Goal: Information Seeking & Learning: Find specific page/section

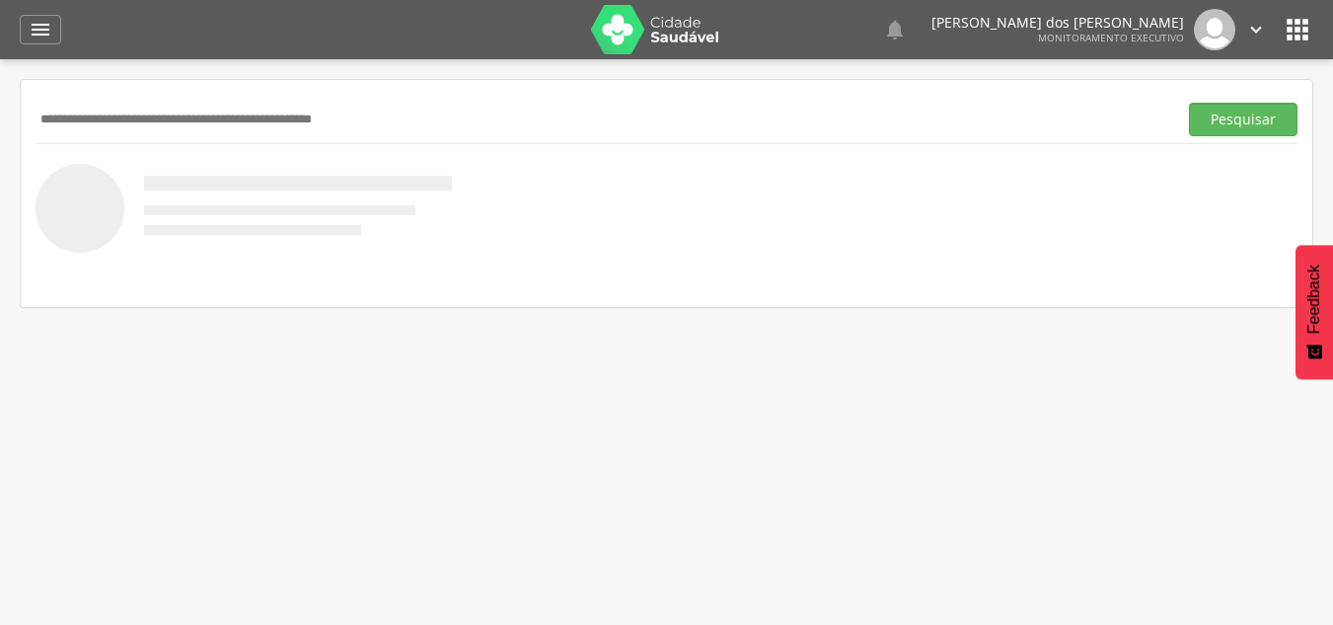
click at [136, 96] on div "Pesquisar" at bounding box center [667, 119] width 1262 height 48
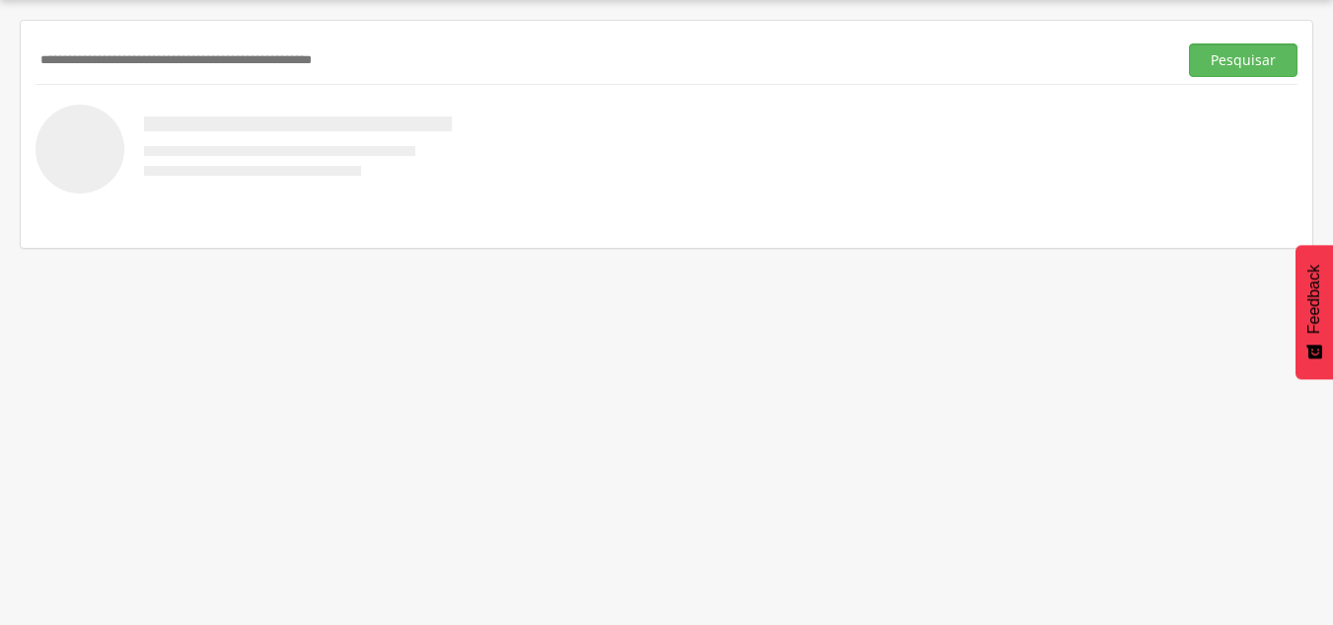
click at [141, 65] on input "text" at bounding box center [603, 60] width 1134 height 34
type input "**********"
click at [1260, 57] on button "Pesquisar" at bounding box center [1243, 60] width 109 height 34
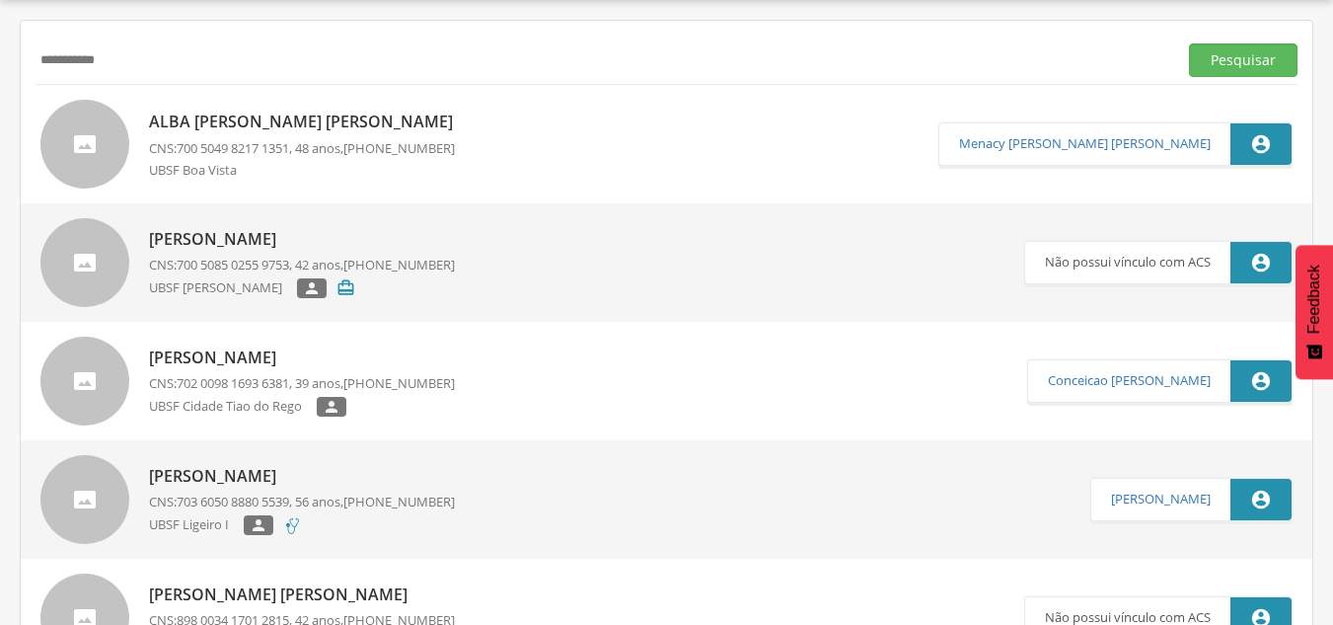
click at [331, 118] on p "Alba [PERSON_NAME] [PERSON_NAME]" at bounding box center [306, 122] width 314 height 23
type input "**********"
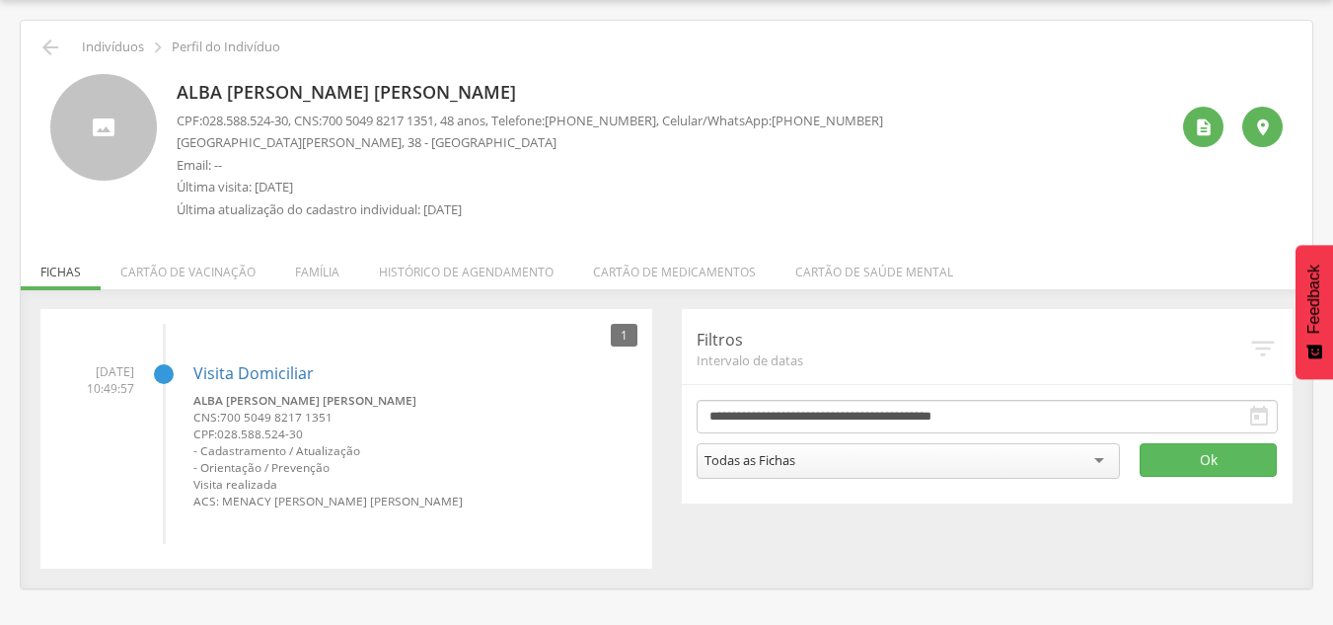
click at [308, 266] on li "Família" at bounding box center [317, 267] width 84 height 46
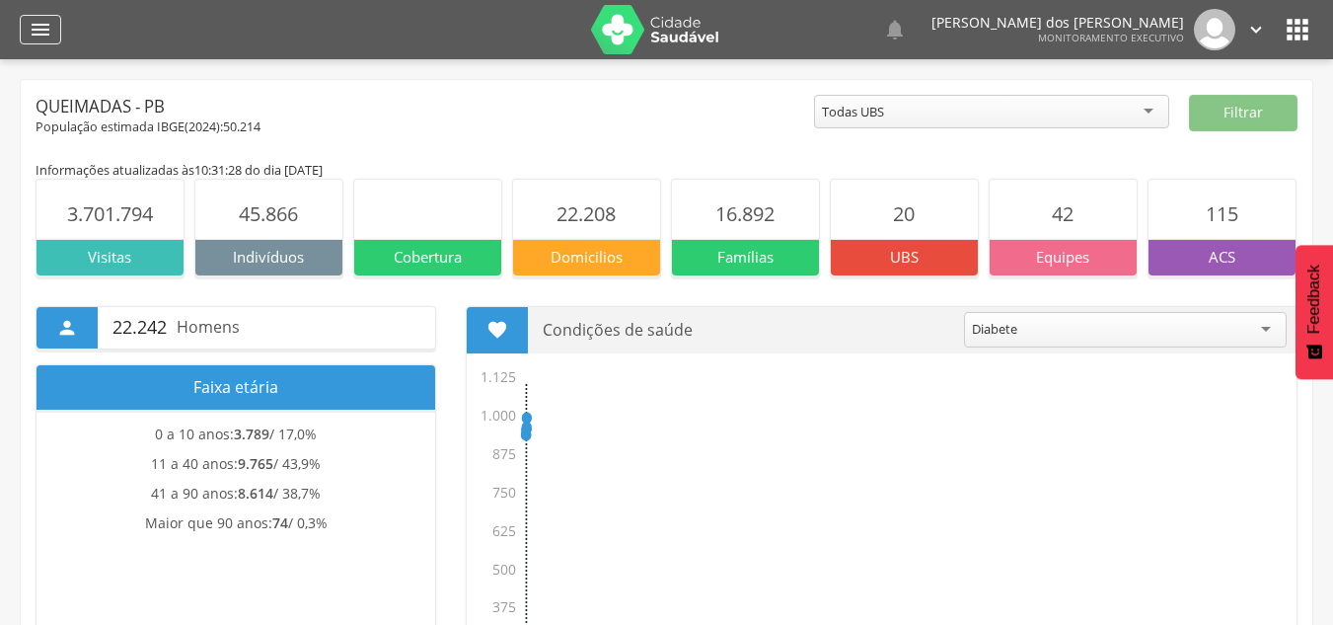
click at [42, 32] on icon "" at bounding box center [41, 30] width 24 height 24
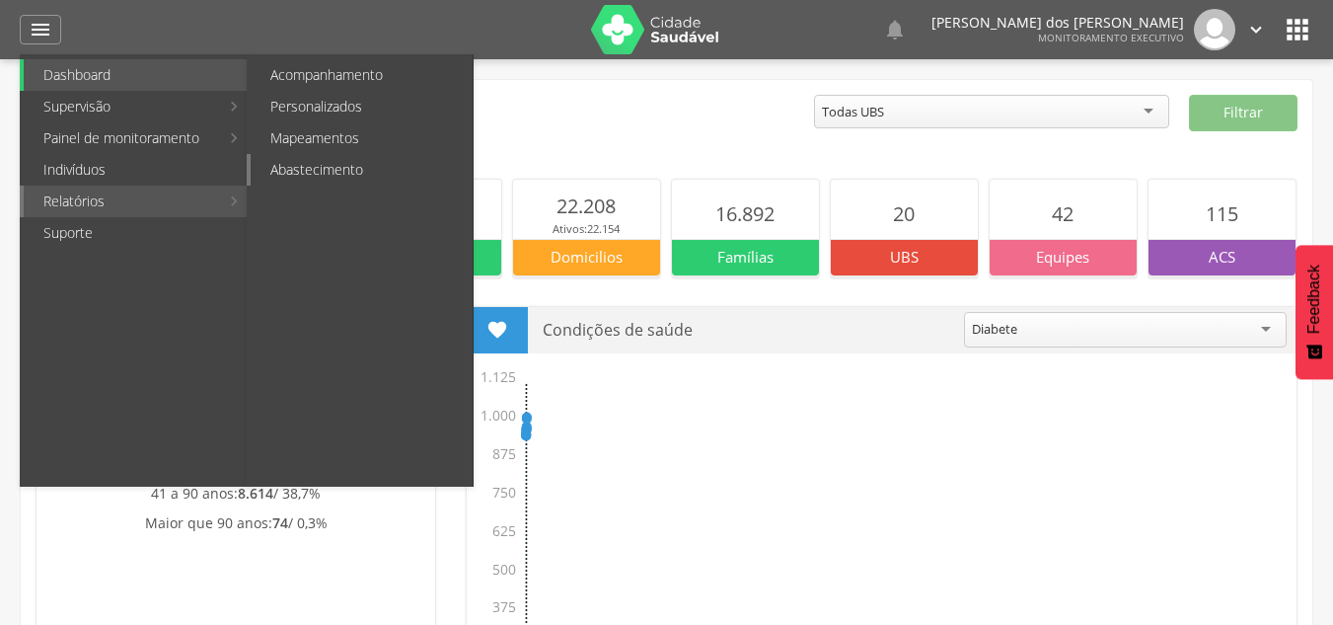
click at [276, 177] on link "Abastecimento" at bounding box center [362, 170] width 222 height 32
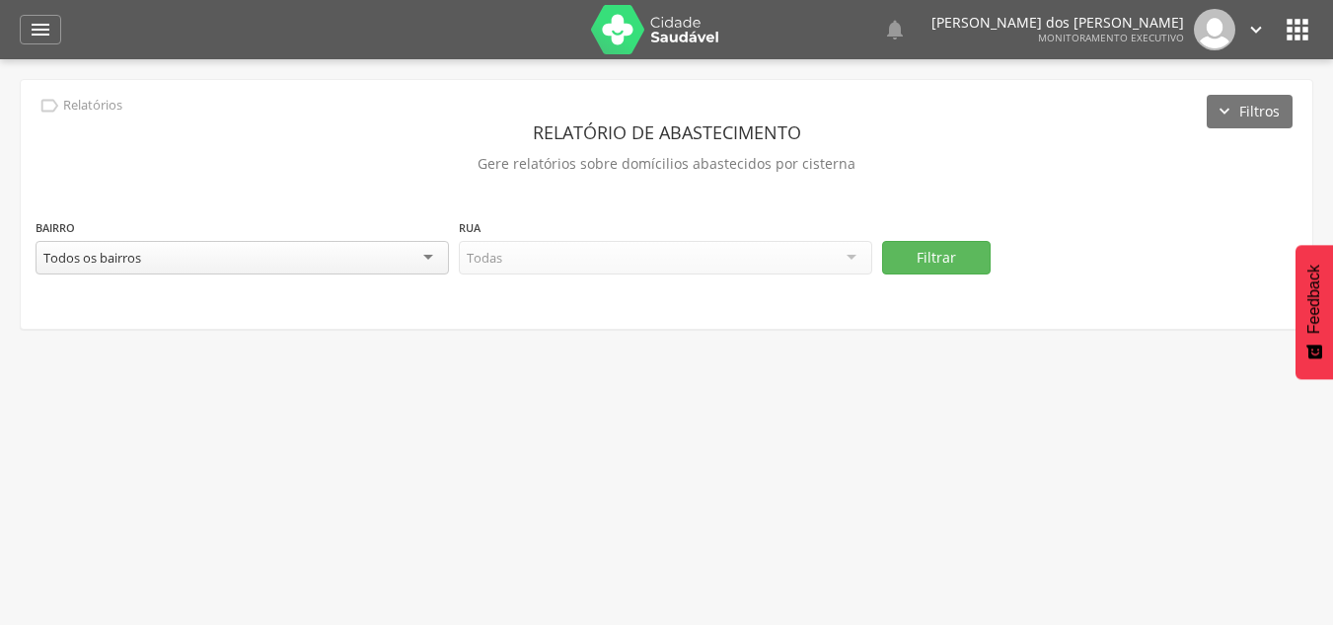
click at [431, 255] on div "Todos os bairros" at bounding box center [242, 258] width 413 height 34
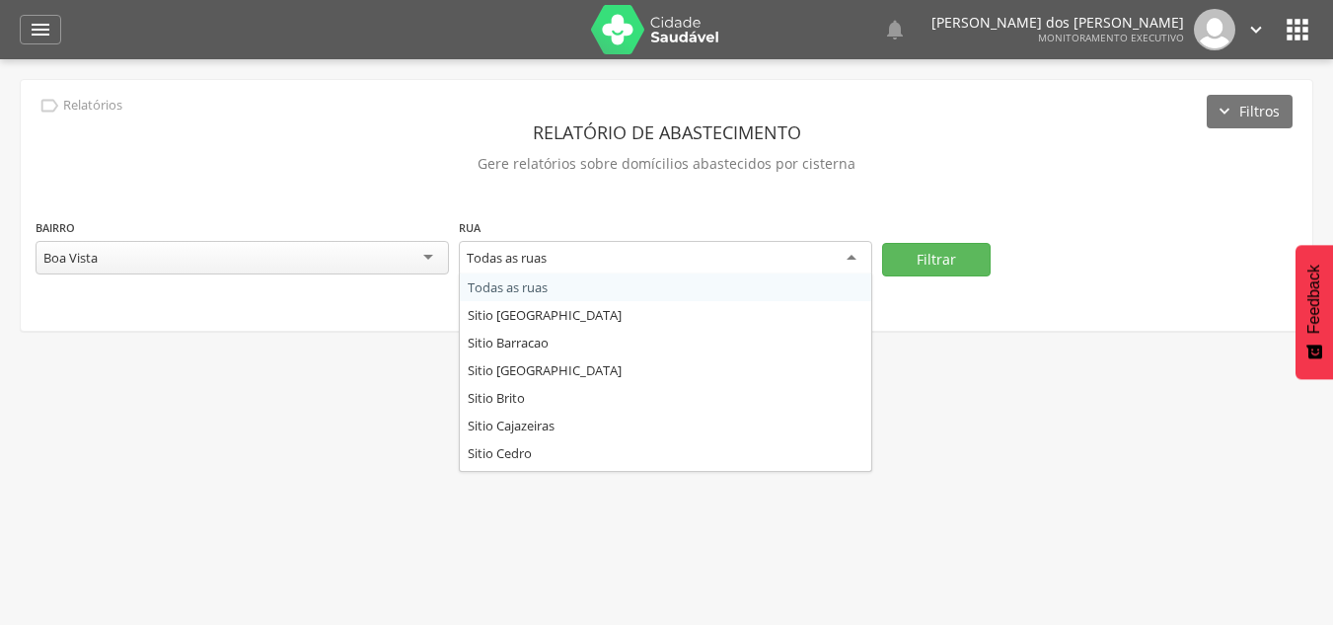
click at [855, 253] on div "Todas as ruas" at bounding box center [665, 259] width 413 height 36
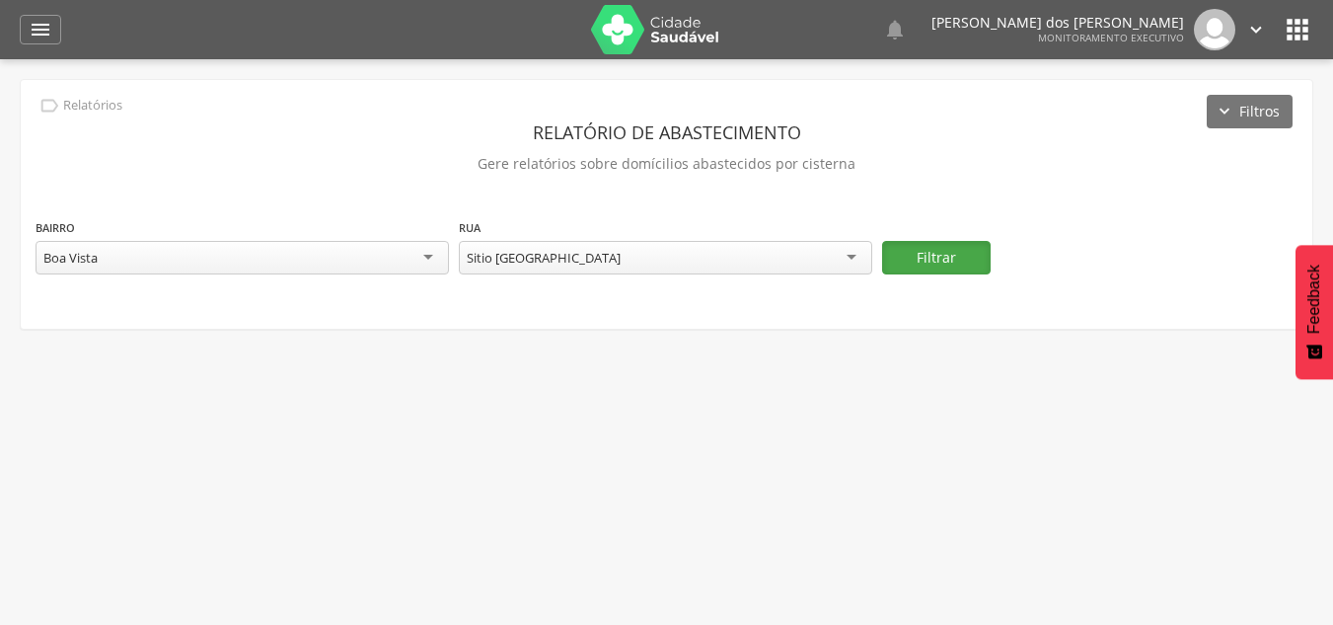
click at [922, 268] on button "Filtrar" at bounding box center [936, 258] width 109 height 34
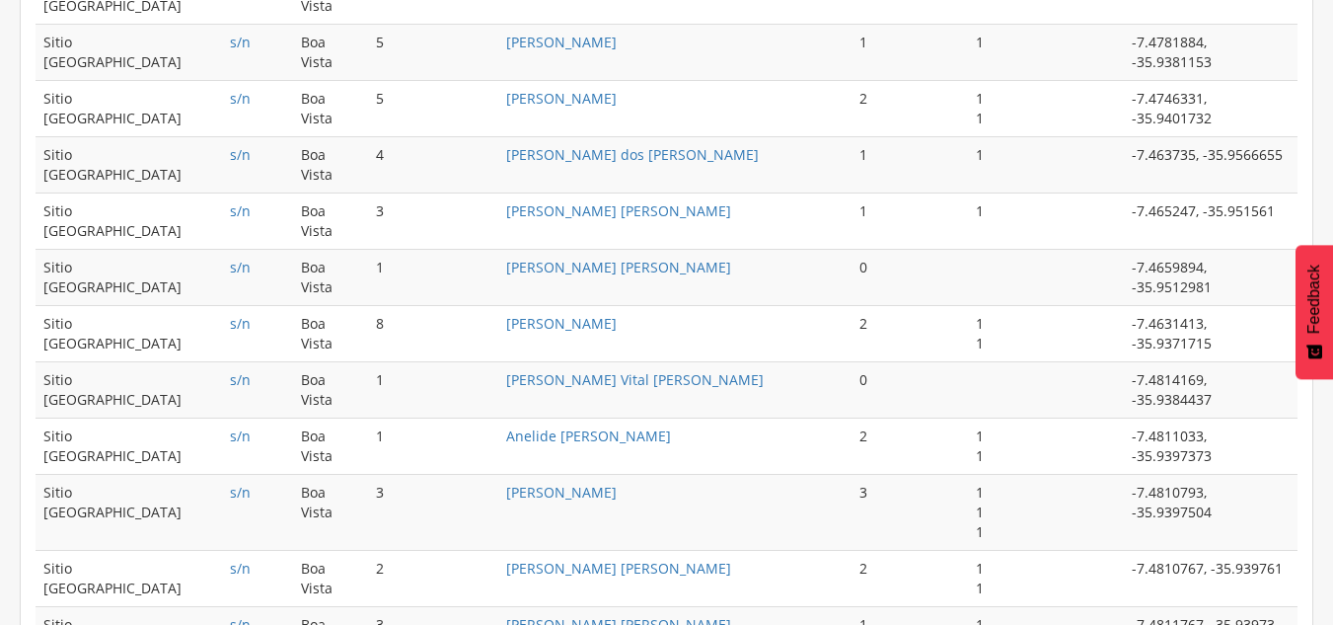
scroll to position [987, 0]
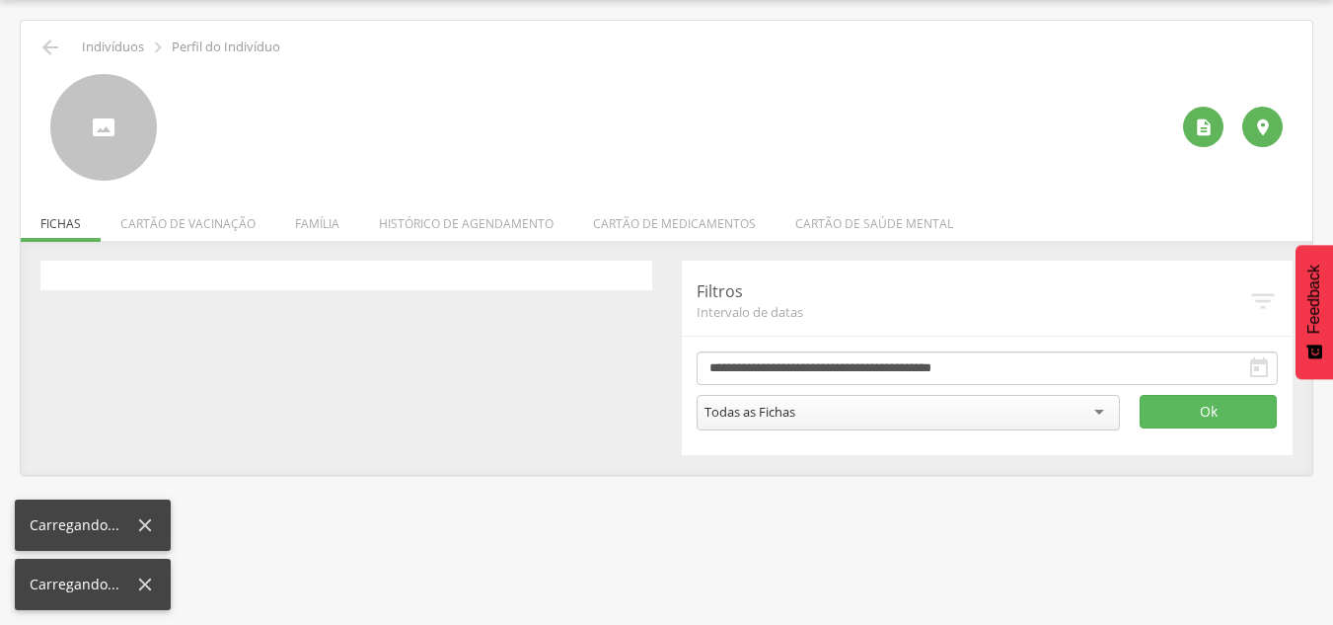
scroll to position [59, 0]
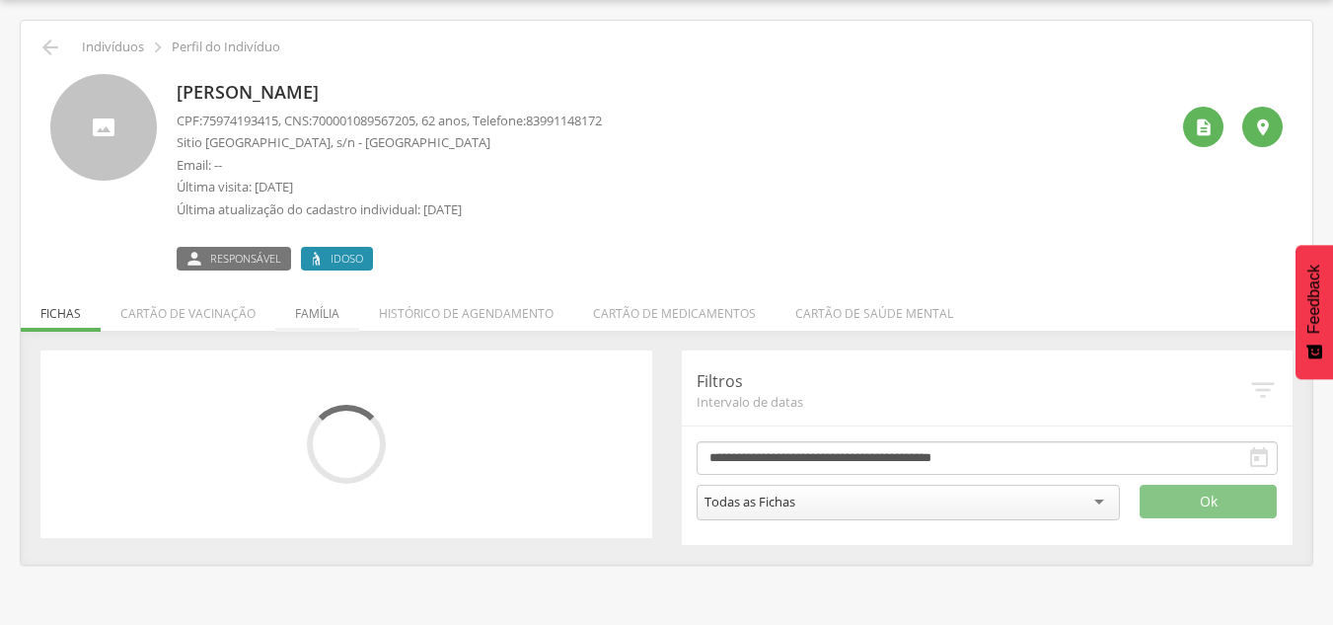
click at [328, 309] on li "Família" at bounding box center [317, 308] width 84 height 46
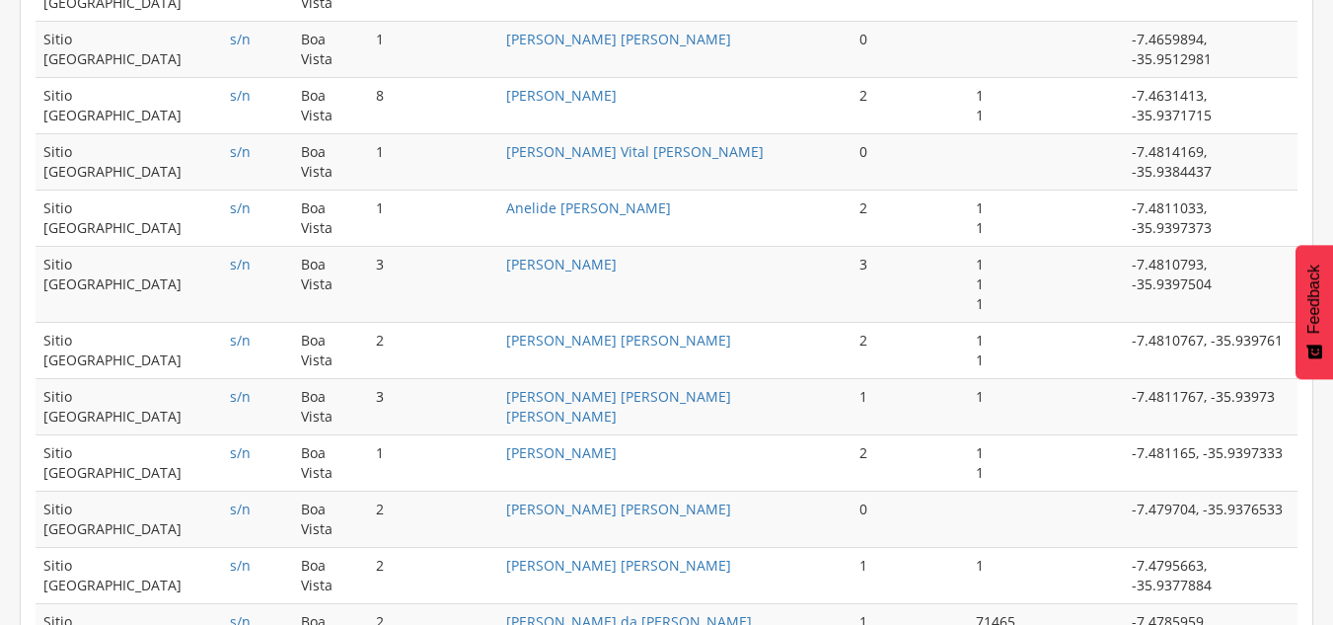
scroll to position [1239, 0]
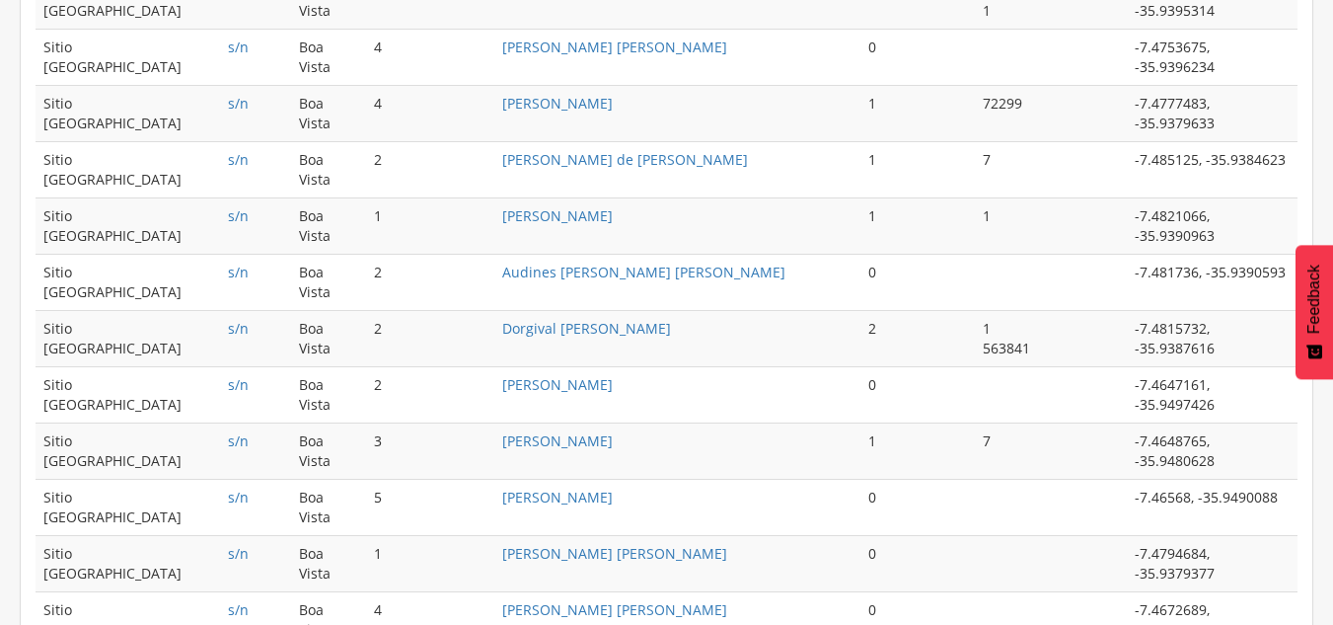
scroll to position [1141, 0]
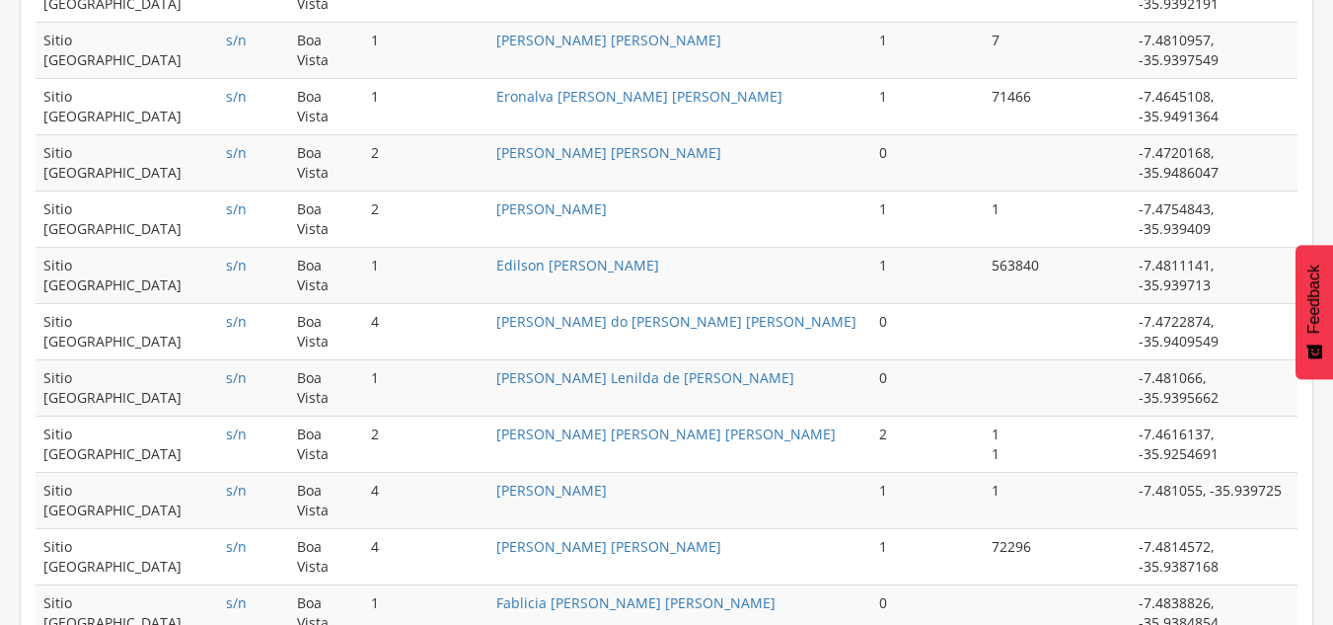
scroll to position [1101, 0]
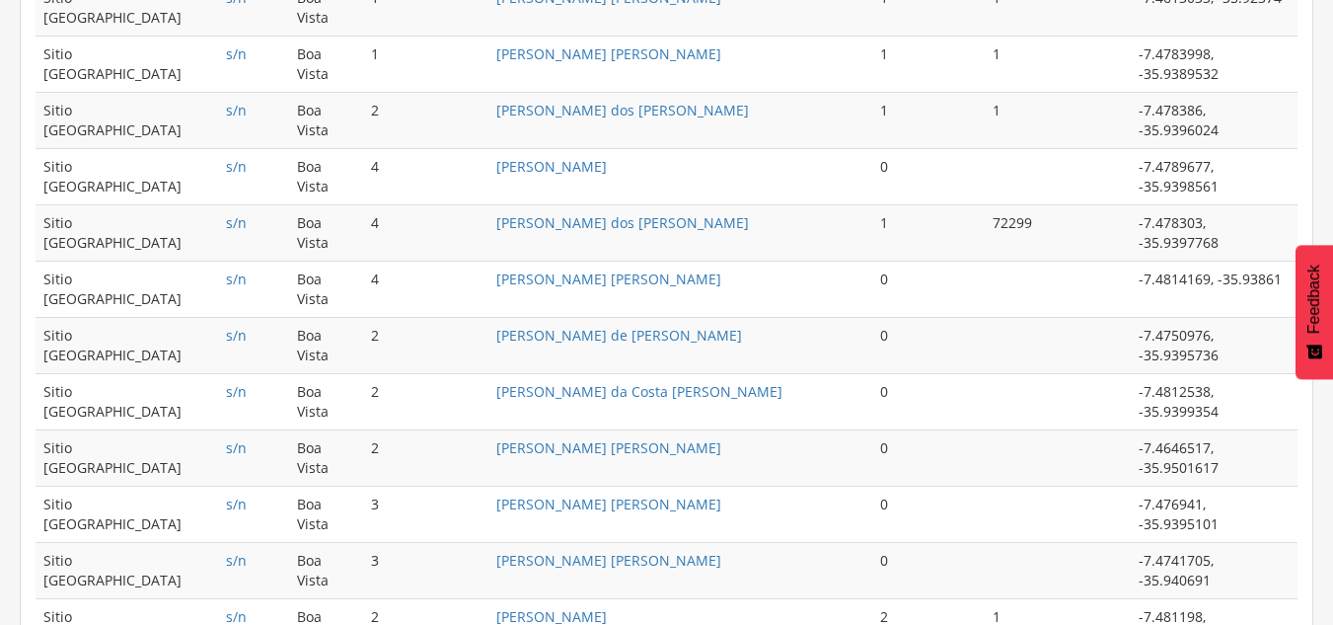
scroll to position [1160, 0]
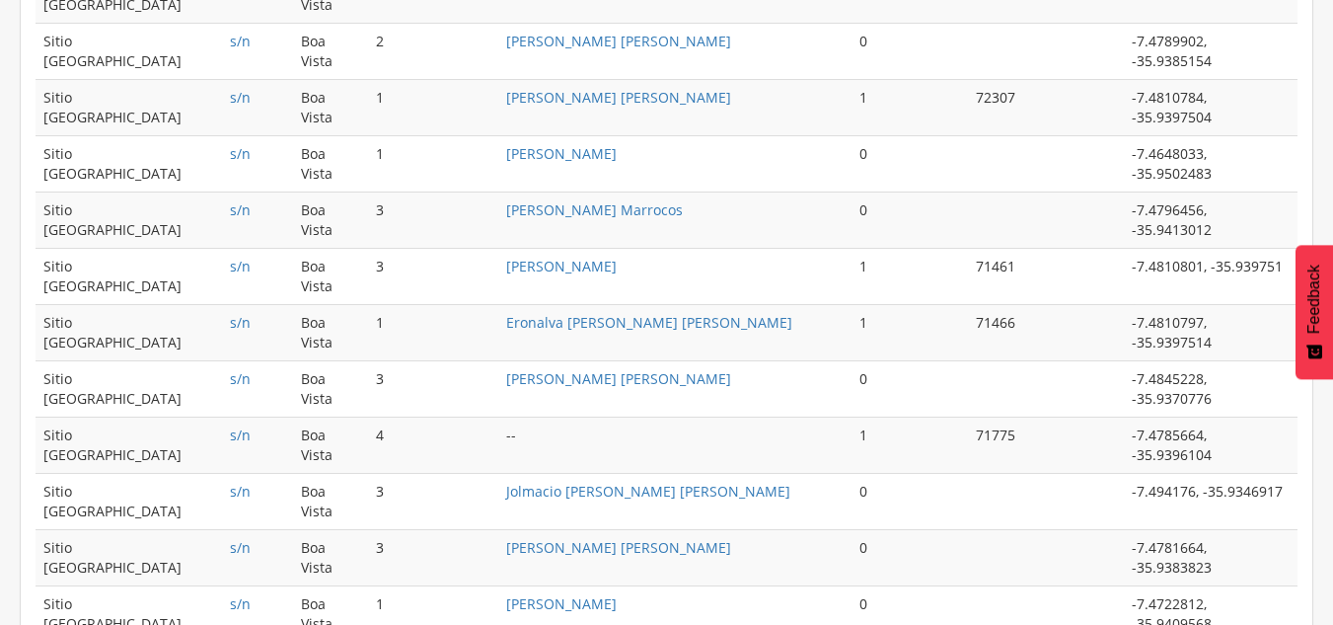
scroll to position [1042, 0]
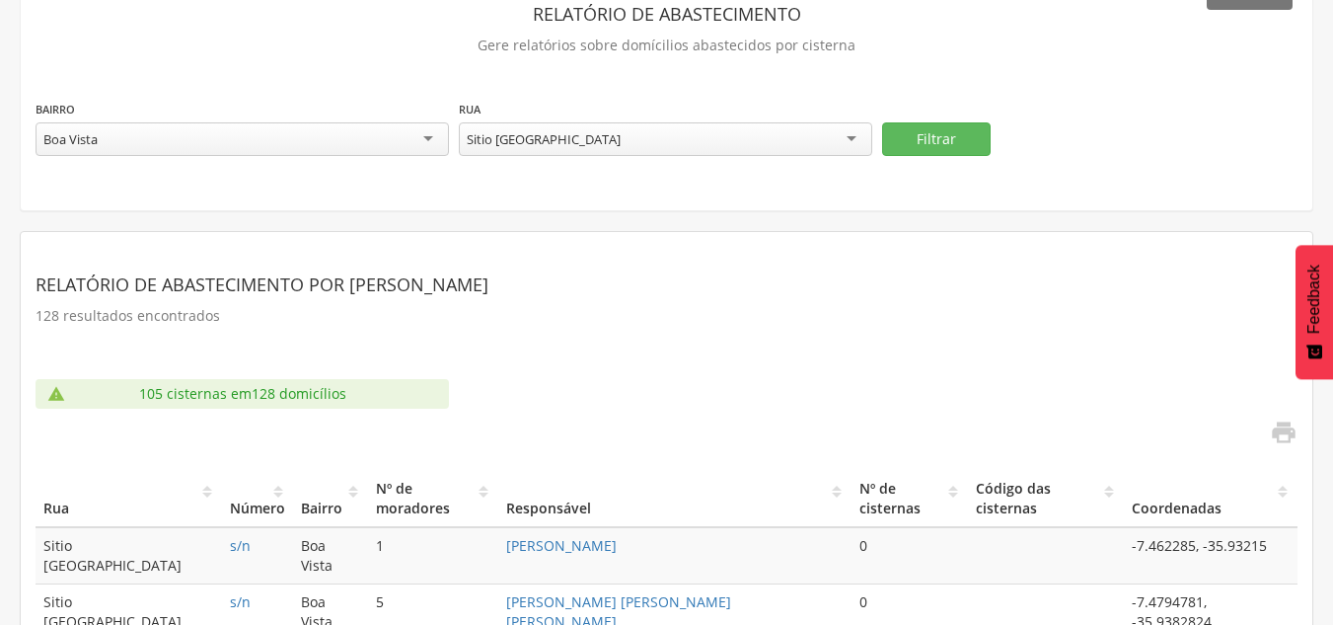
scroll to position [219, 0]
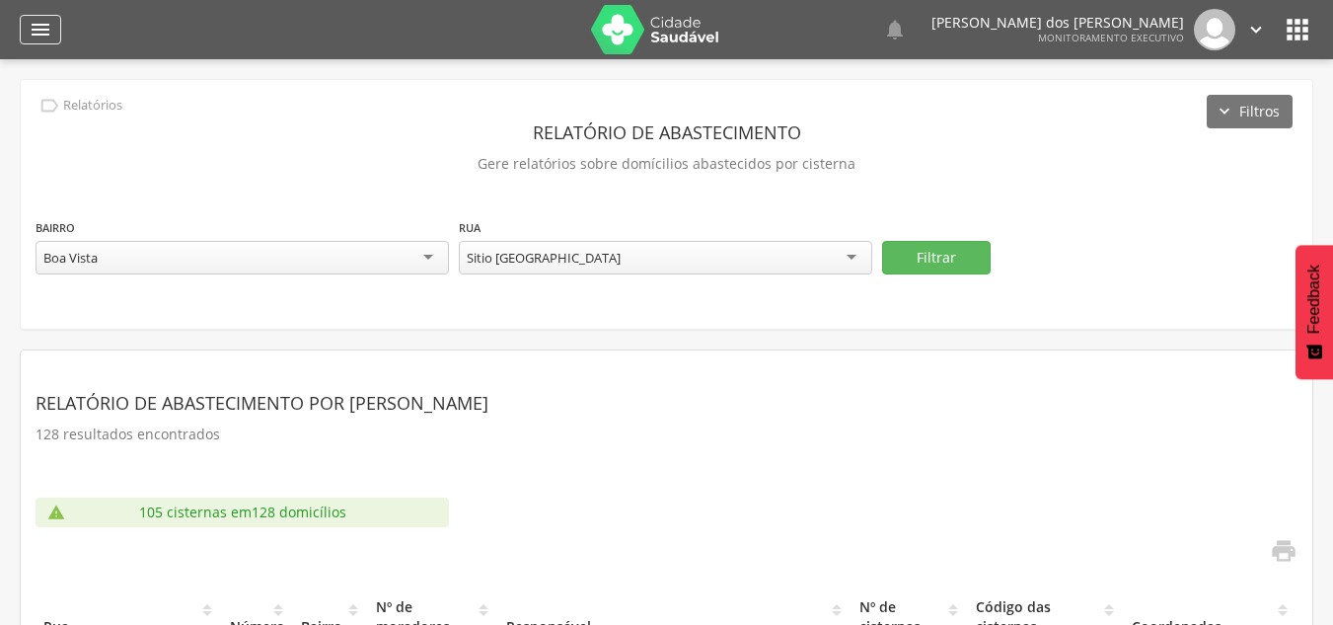
click at [59, 21] on div "" at bounding box center [40, 30] width 41 height 30
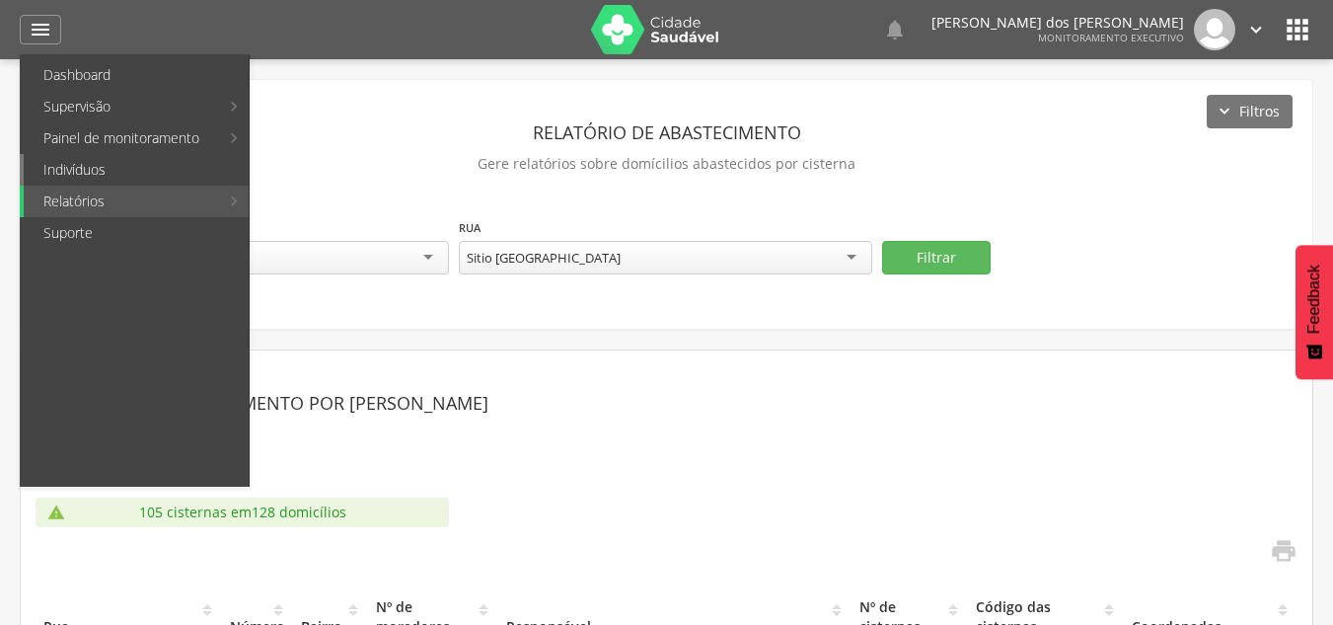
click at [87, 158] on link "Indivíduos" at bounding box center [136, 170] width 225 height 32
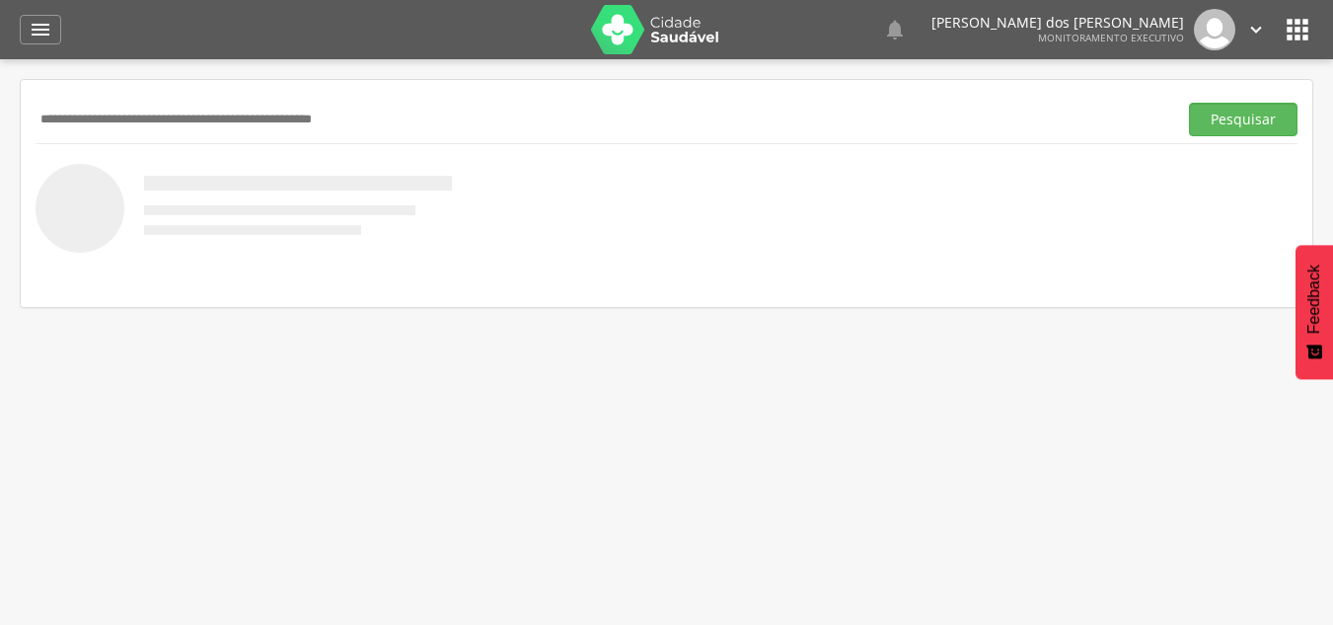
click at [85, 112] on input "text" at bounding box center [603, 120] width 1134 height 34
type input "**********"
click at [1266, 111] on button "Pesquisar" at bounding box center [1243, 120] width 109 height 34
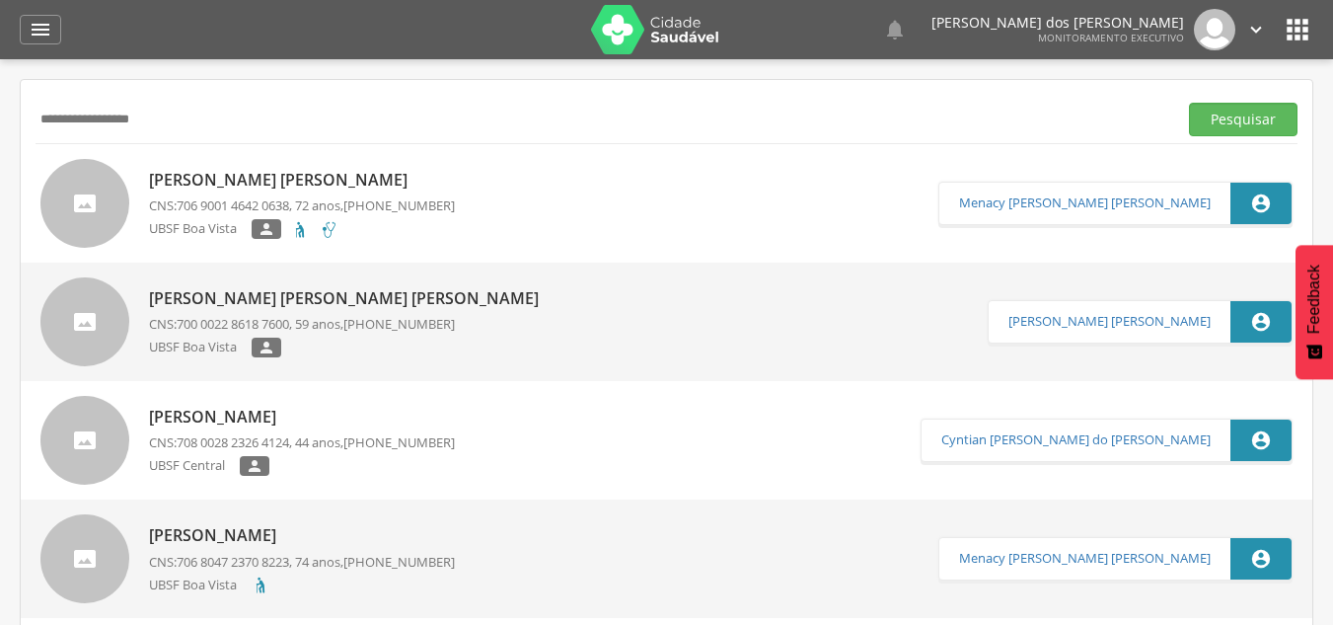
click at [207, 171] on p "[PERSON_NAME] [PERSON_NAME]" at bounding box center [302, 180] width 306 height 23
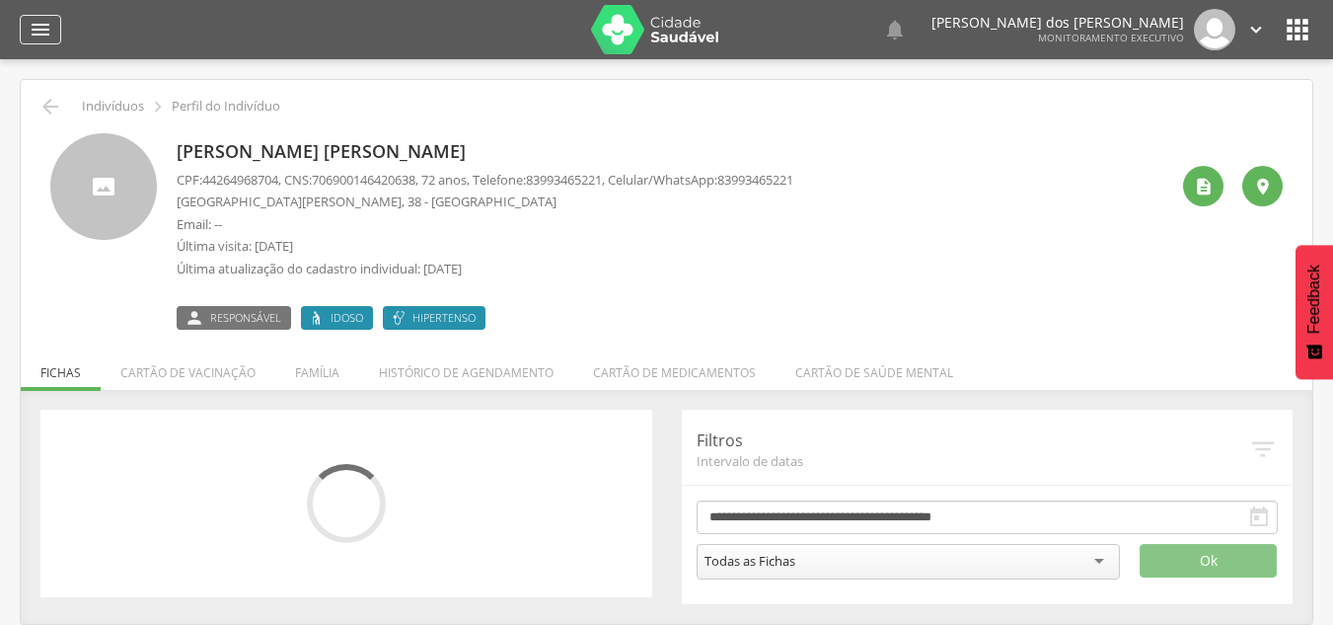
click at [28, 28] on div "" at bounding box center [40, 30] width 41 height 30
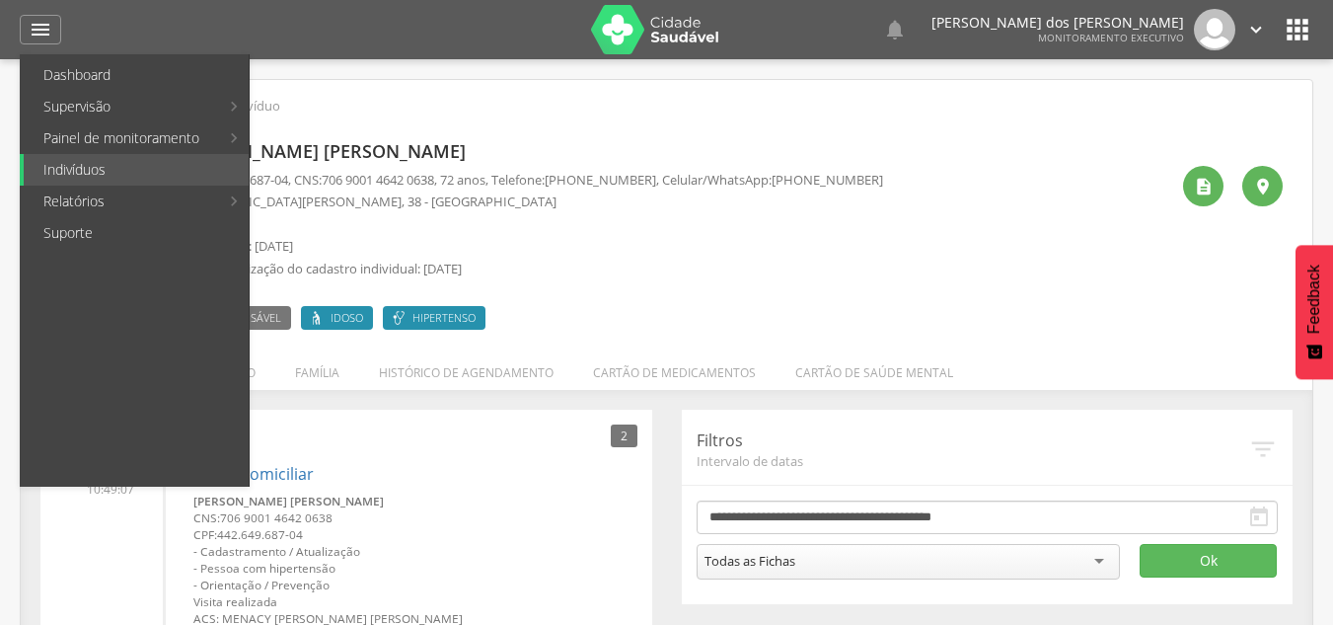
click at [616, 101] on div " Indivíduos  Perfil do Indivíduo" at bounding box center [667, 107] width 1262 height 24
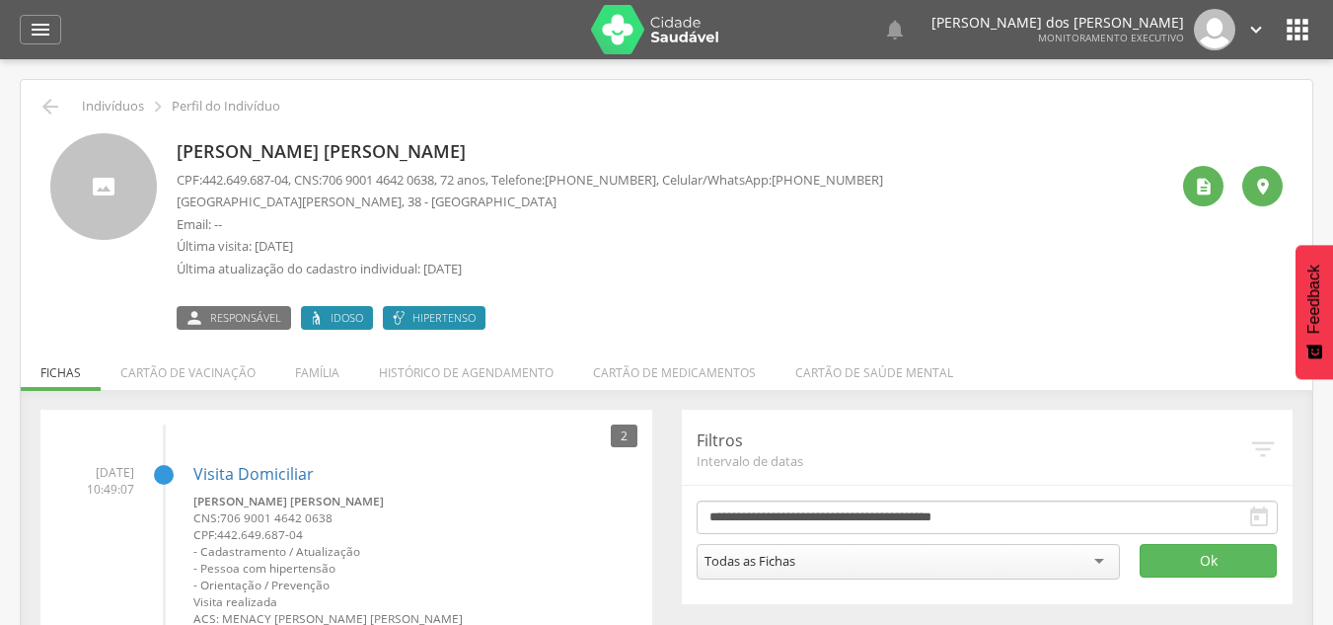
click at [10, 27] on header " Dashboard Supervisão Produtividade Mapa da cidade Mapa de cobertura Ranking A…" at bounding box center [666, 29] width 1333 height 59
click at [35, 25] on icon "" at bounding box center [41, 30] width 24 height 24
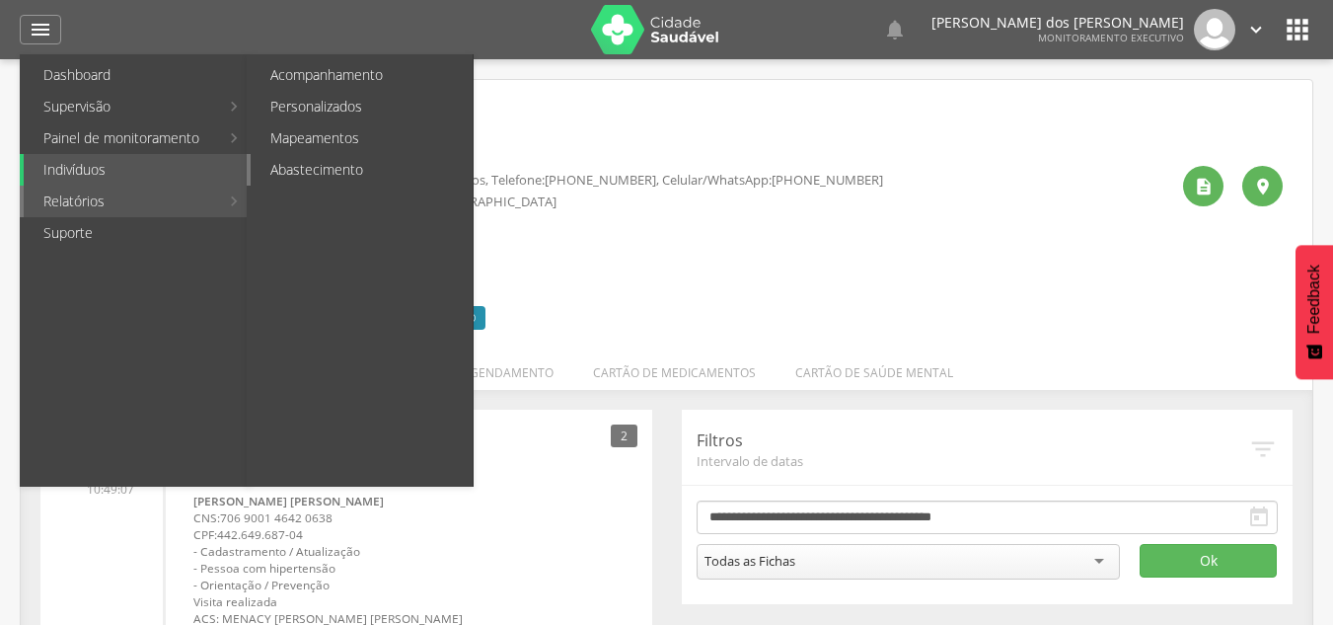
click at [290, 174] on link "Abastecimento" at bounding box center [362, 170] width 222 height 32
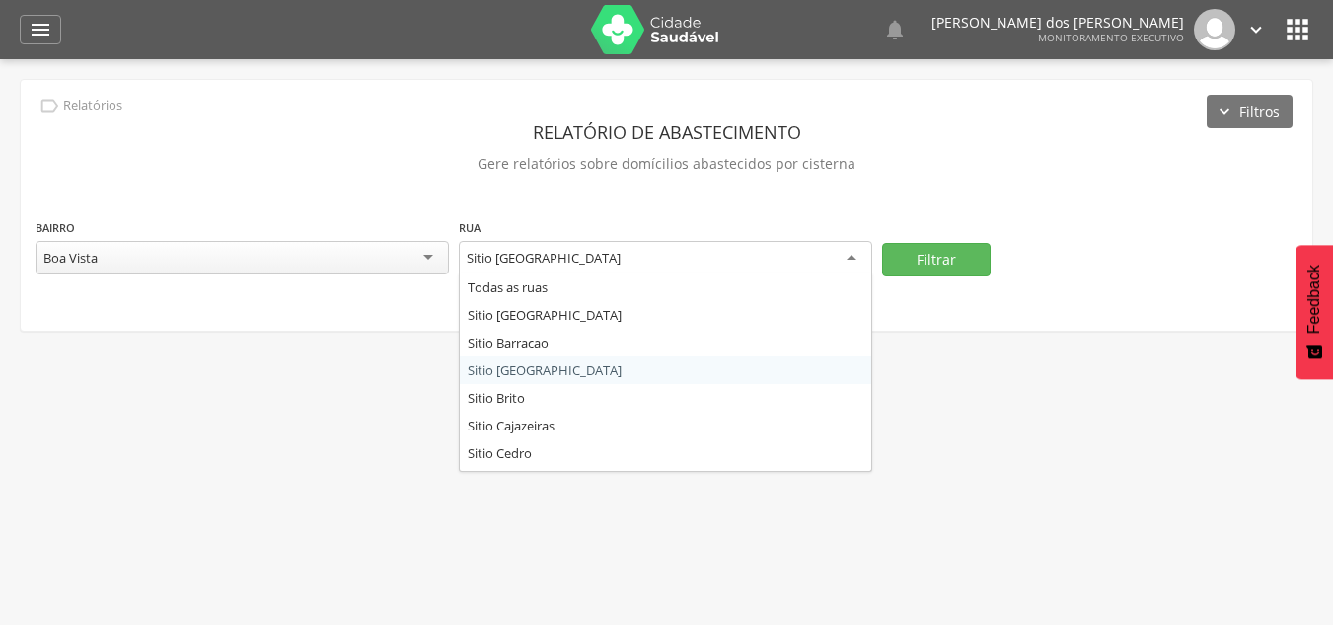
click at [851, 255] on div "Sitio [GEOGRAPHIC_DATA]" at bounding box center [665, 259] width 413 height 36
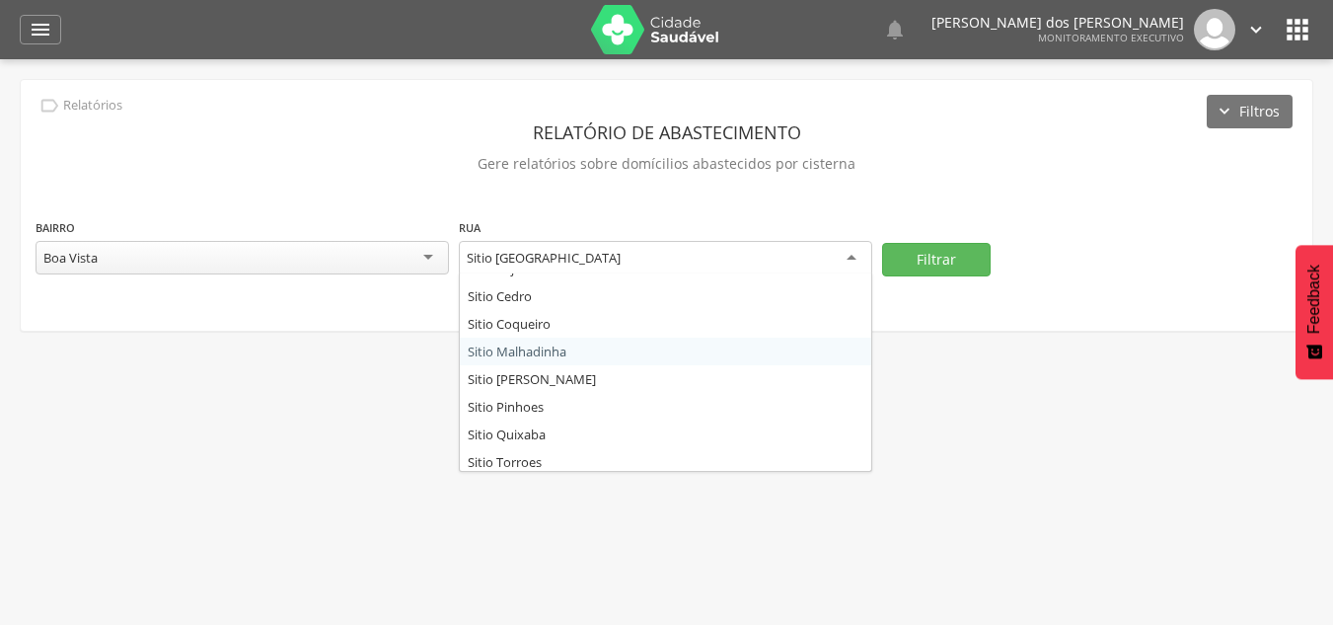
scroll to position [162, 0]
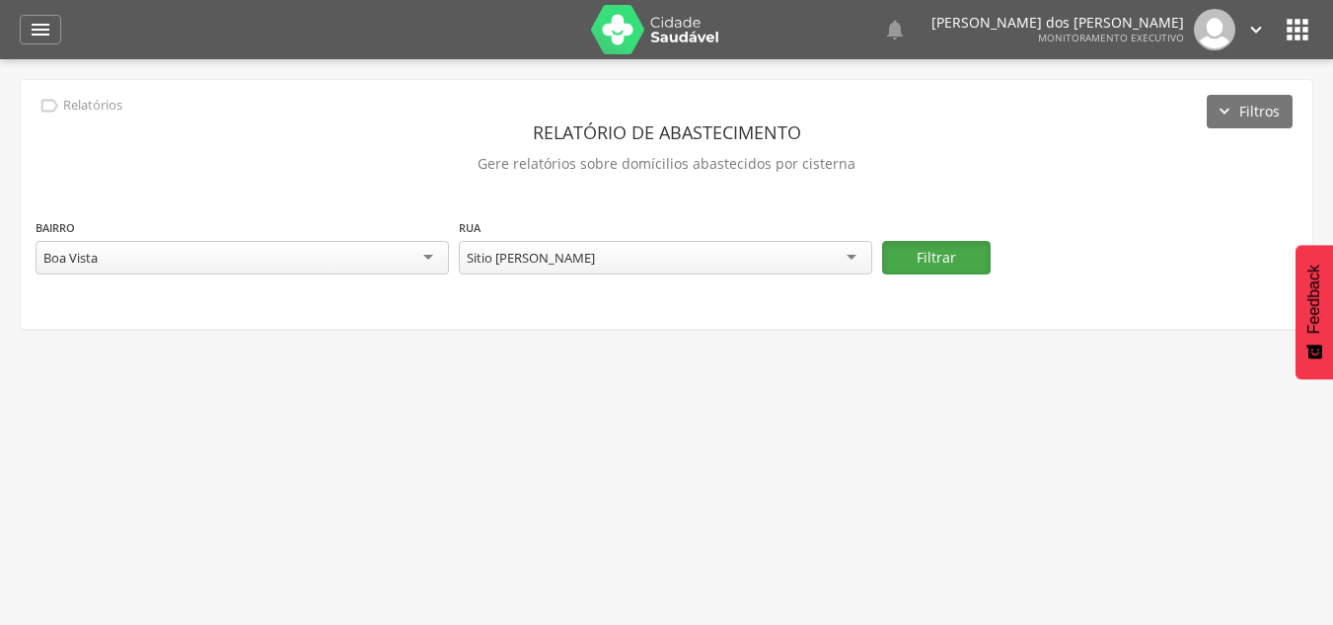
click at [903, 254] on button "Filtrar" at bounding box center [936, 258] width 109 height 34
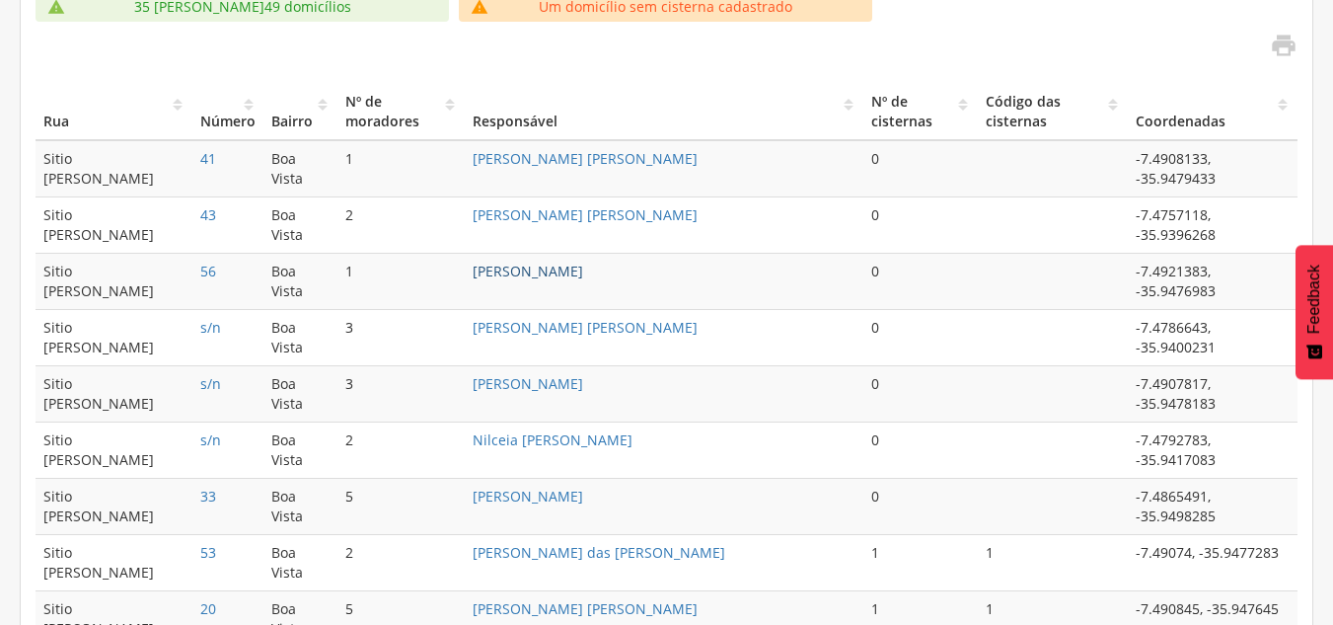
scroll to position [592, 0]
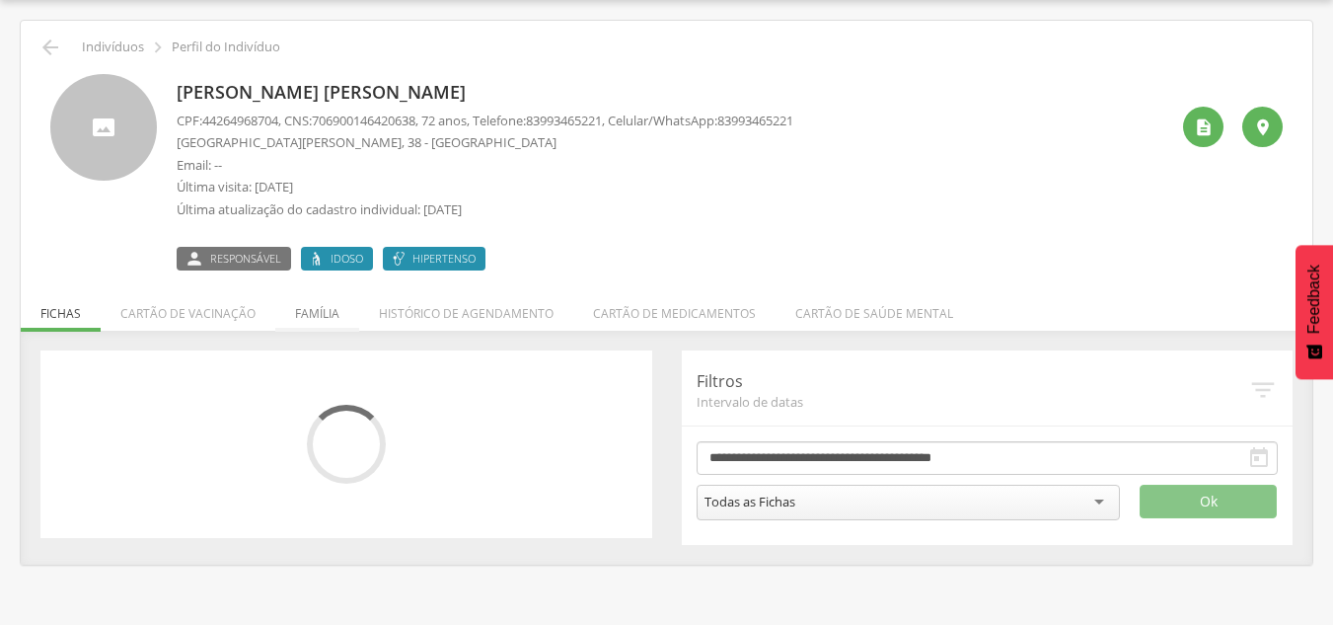
click at [307, 314] on li "Família" at bounding box center [317, 308] width 84 height 46
